Goal: Communication & Community: Answer question/provide support

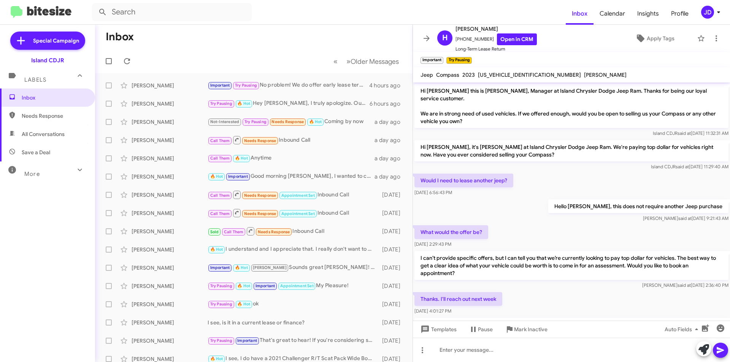
scroll to position [163, 0]
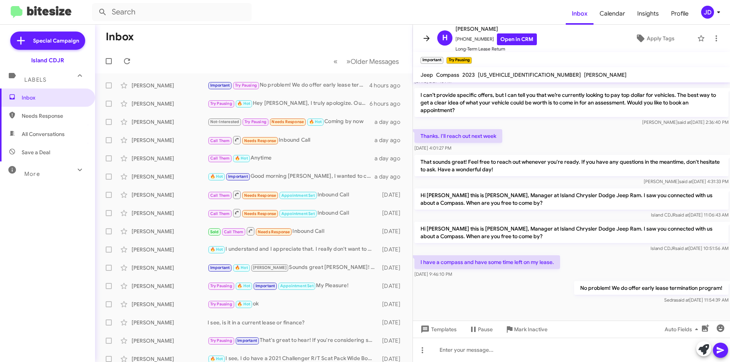
click at [426, 41] on icon at bounding box center [426, 38] width 9 height 9
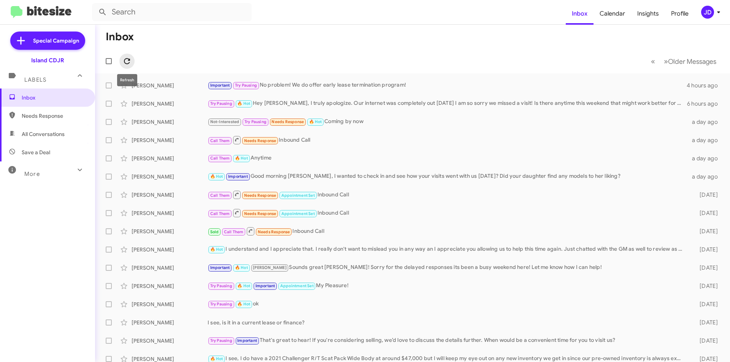
click at [129, 56] on button at bounding box center [126, 61] width 15 height 15
click at [129, 63] on icon at bounding box center [127, 61] width 6 height 6
click at [129, 61] on icon at bounding box center [127, 61] width 6 height 6
click at [128, 62] on icon at bounding box center [126, 61] width 9 height 9
click at [63, 132] on span "All Conversations" at bounding box center [43, 134] width 43 height 8
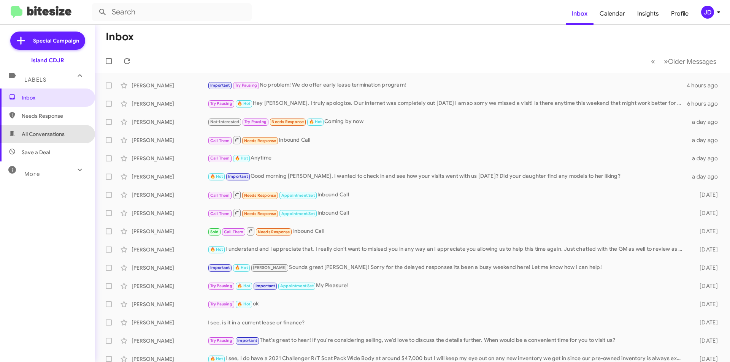
type input "in:all-conversations"
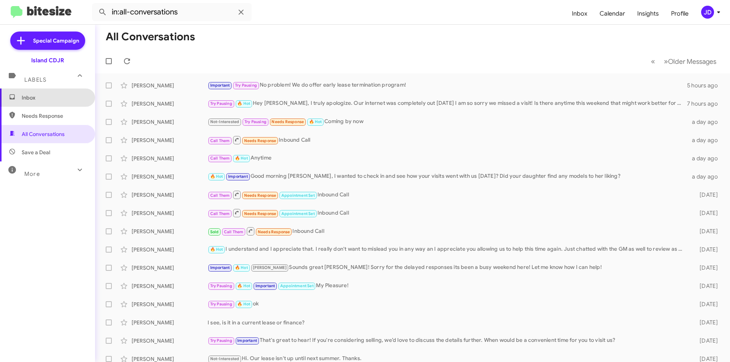
click at [59, 92] on span "Inbox" at bounding box center [47, 98] width 95 height 18
